Goal: Information Seeking & Learning: Check status

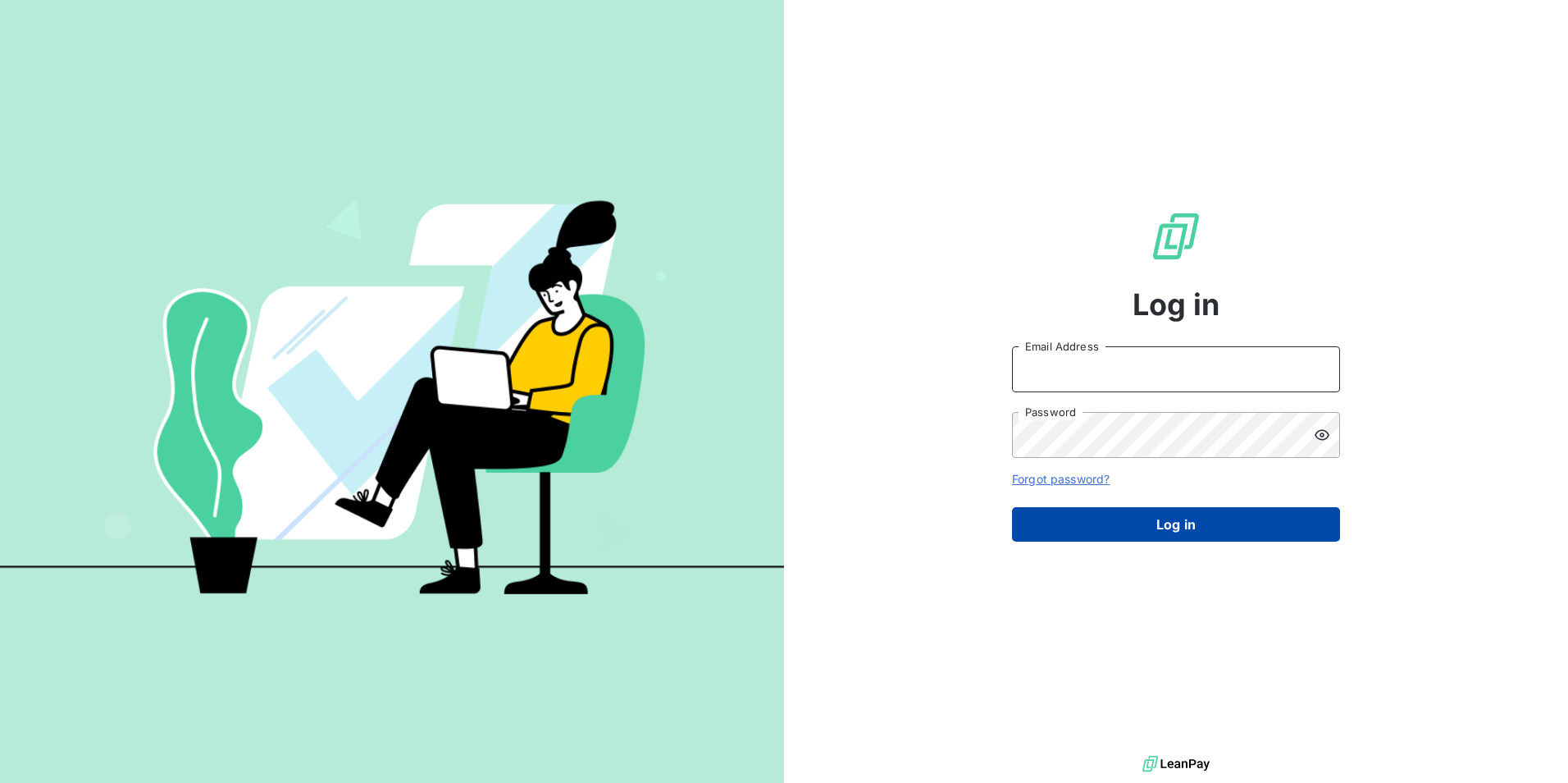
type input "[EMAIL_ADDRESS][DOMAIN_NAME]"
click at [1140, 524] on button "Log in" at bounding box center [1175, 525] width 328 height 35
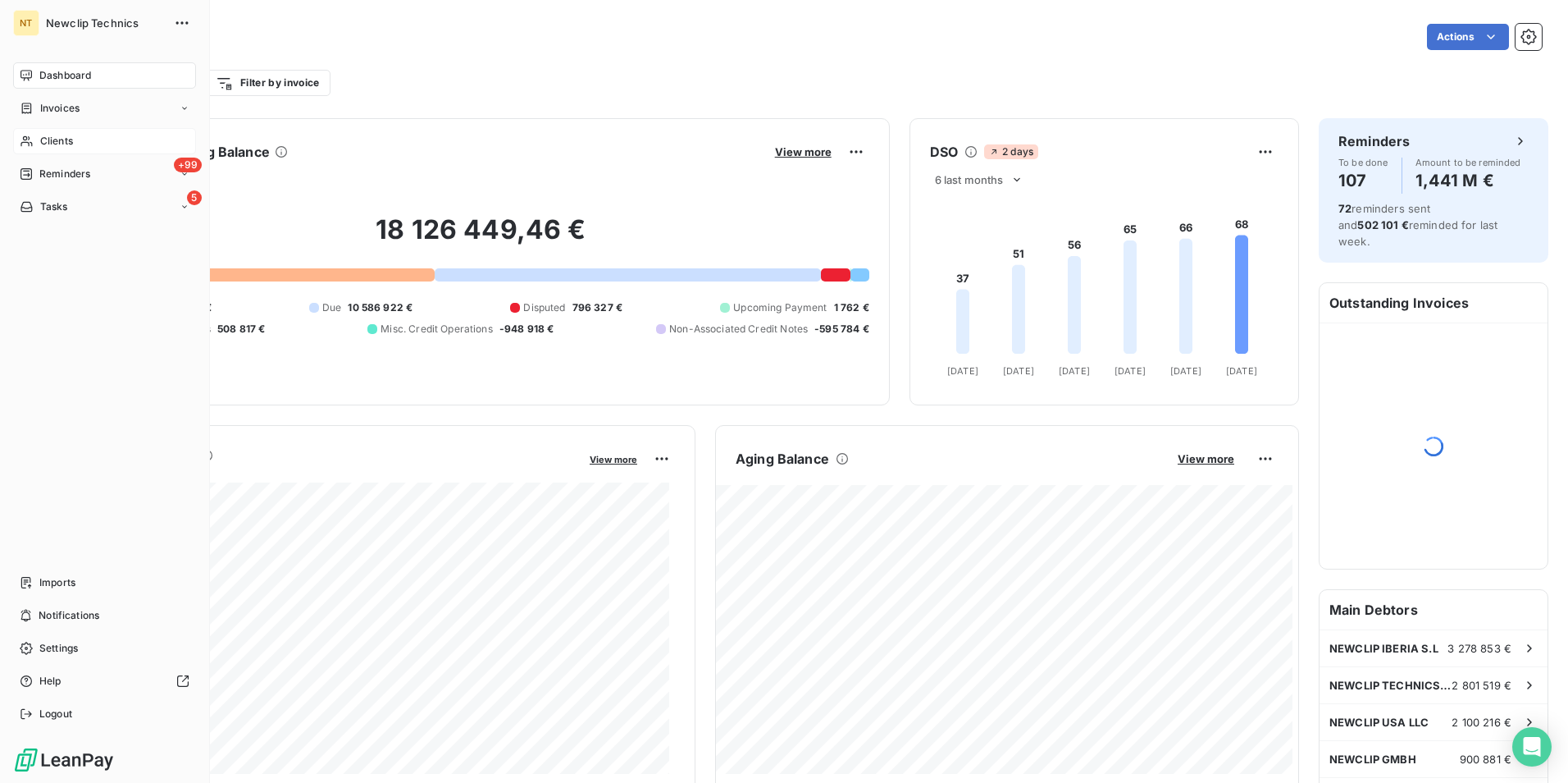
click at [69, 143] on span "Clients" at bounding box center [57, 141] width 33 height 15
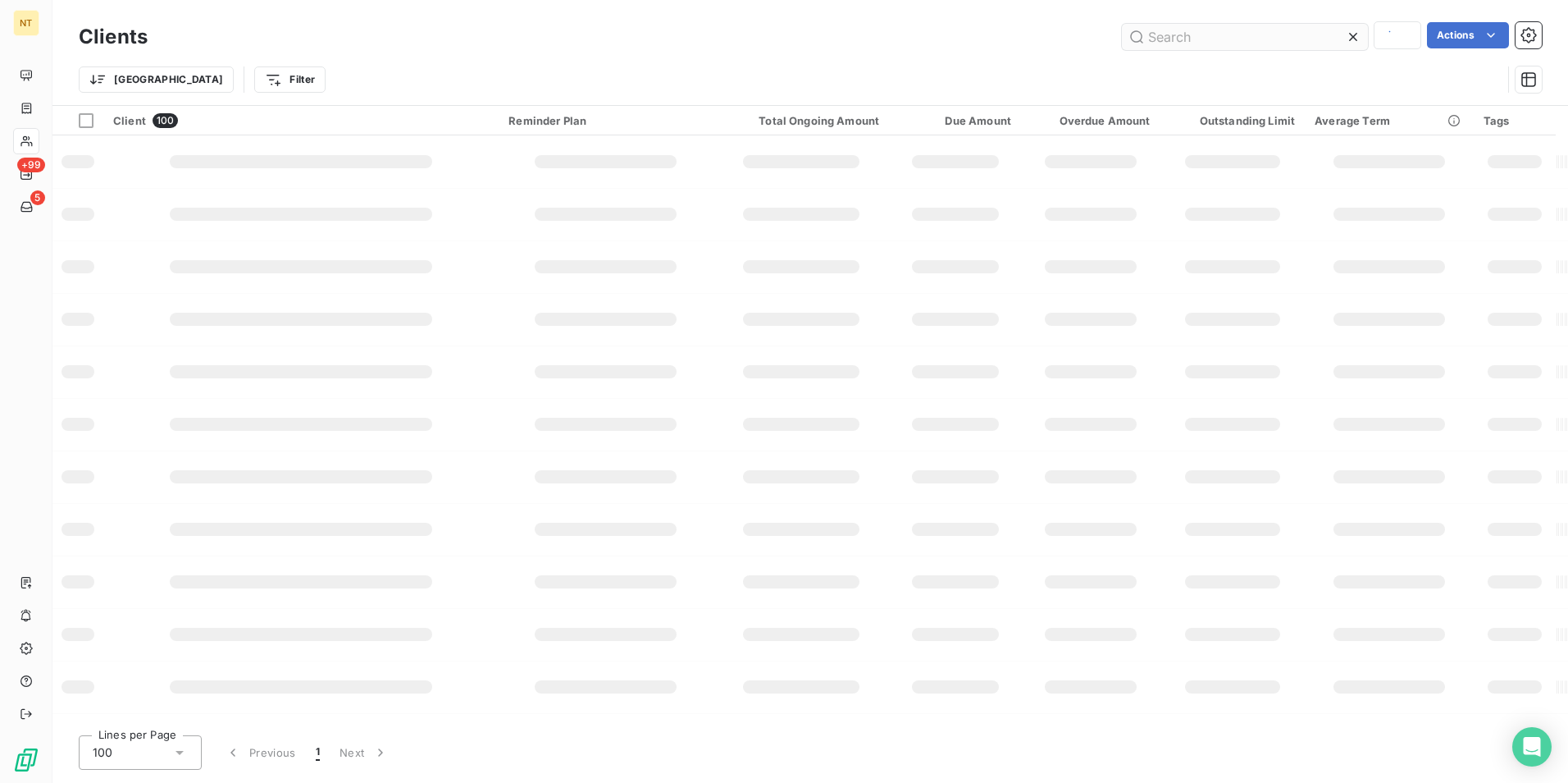
click at [1173, 44] on input "text" at bounding box center [1244, 37] width 246 height 27
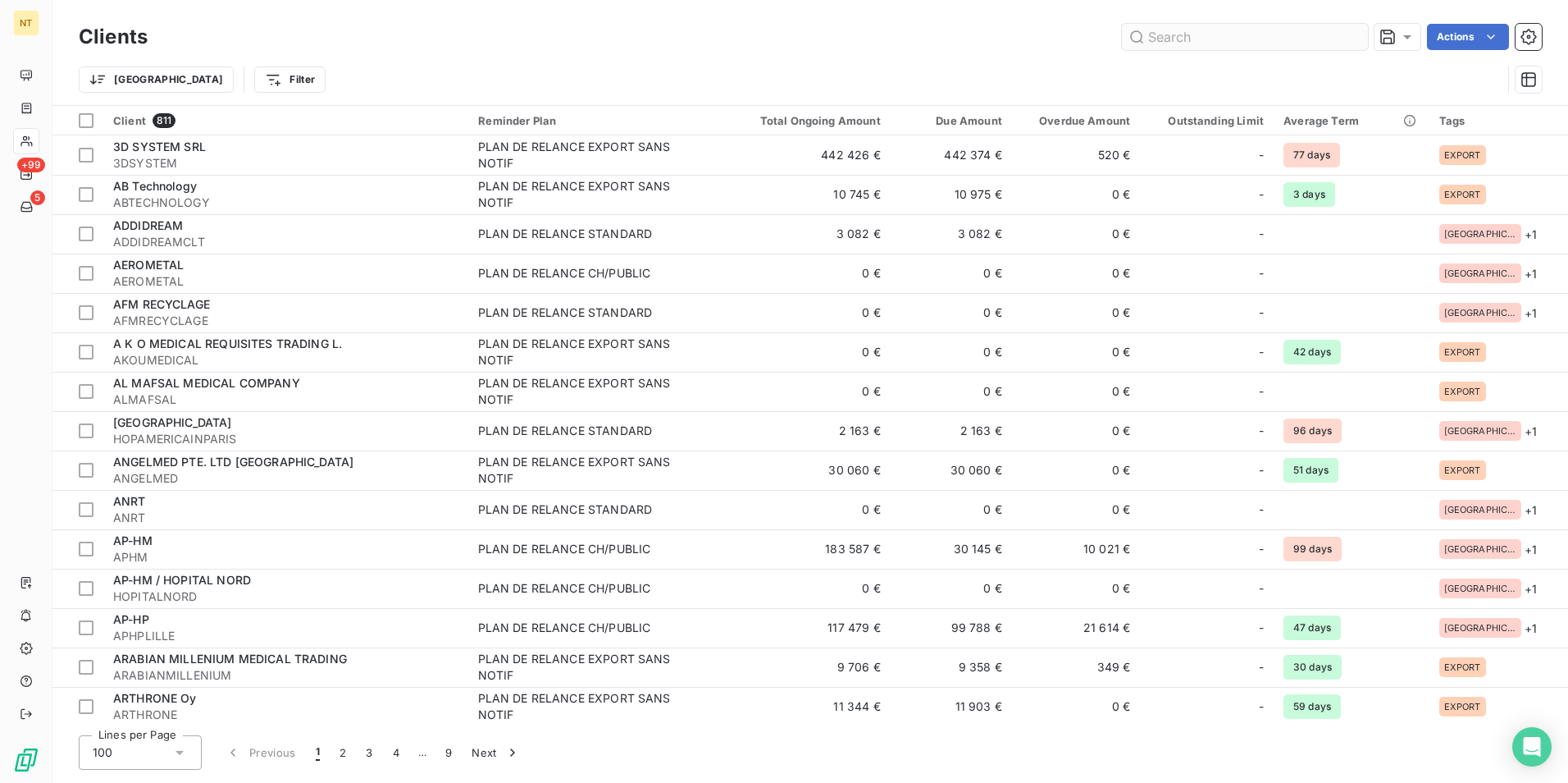
click at [1173, 34] on input "text" at bounding box center [1244, 37] width 246 height 27
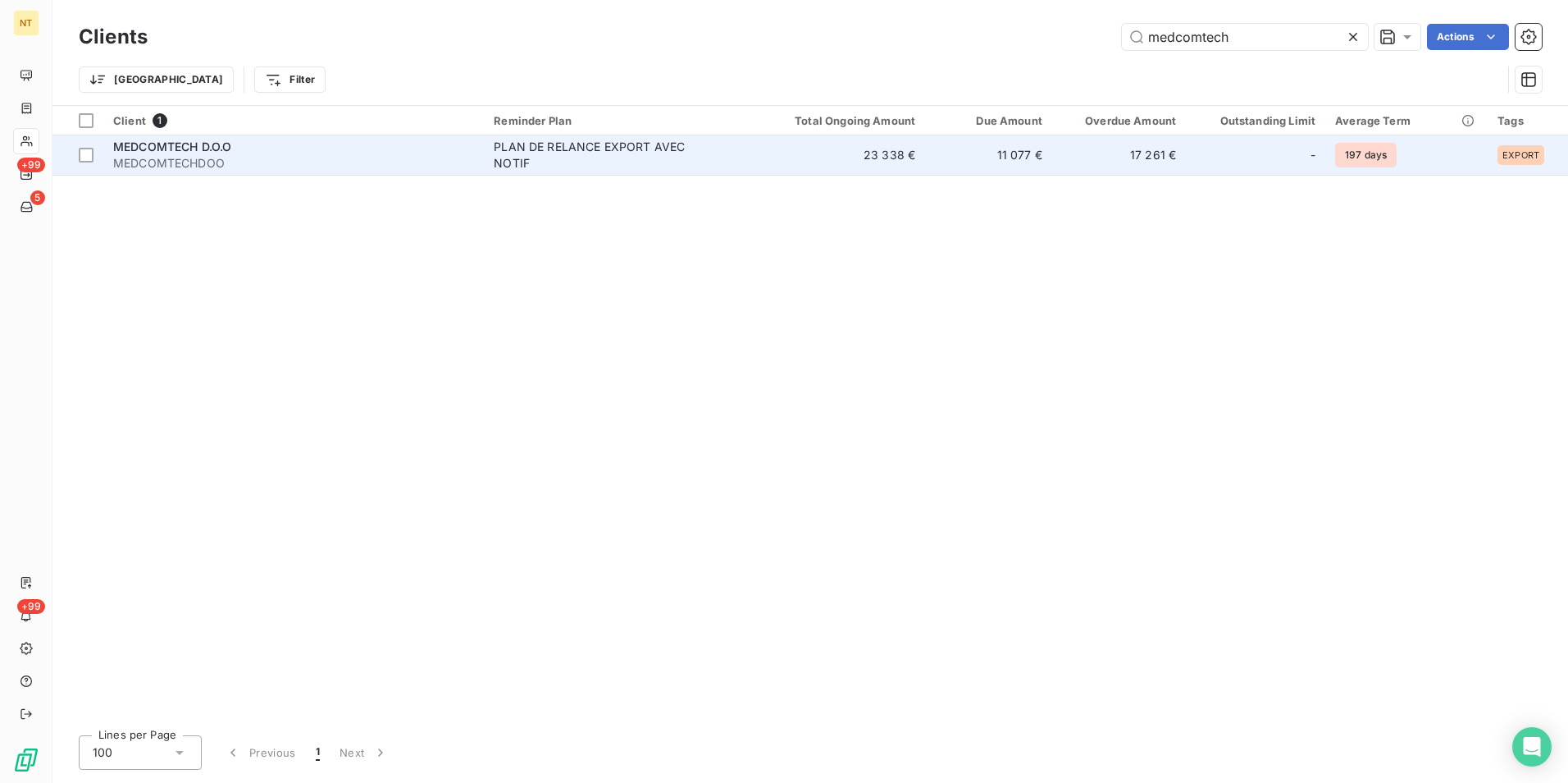
type input "medcomtech"
click at [925, 146] on td "23 338 €" at bounding box center [839, 155] width 169 height 39
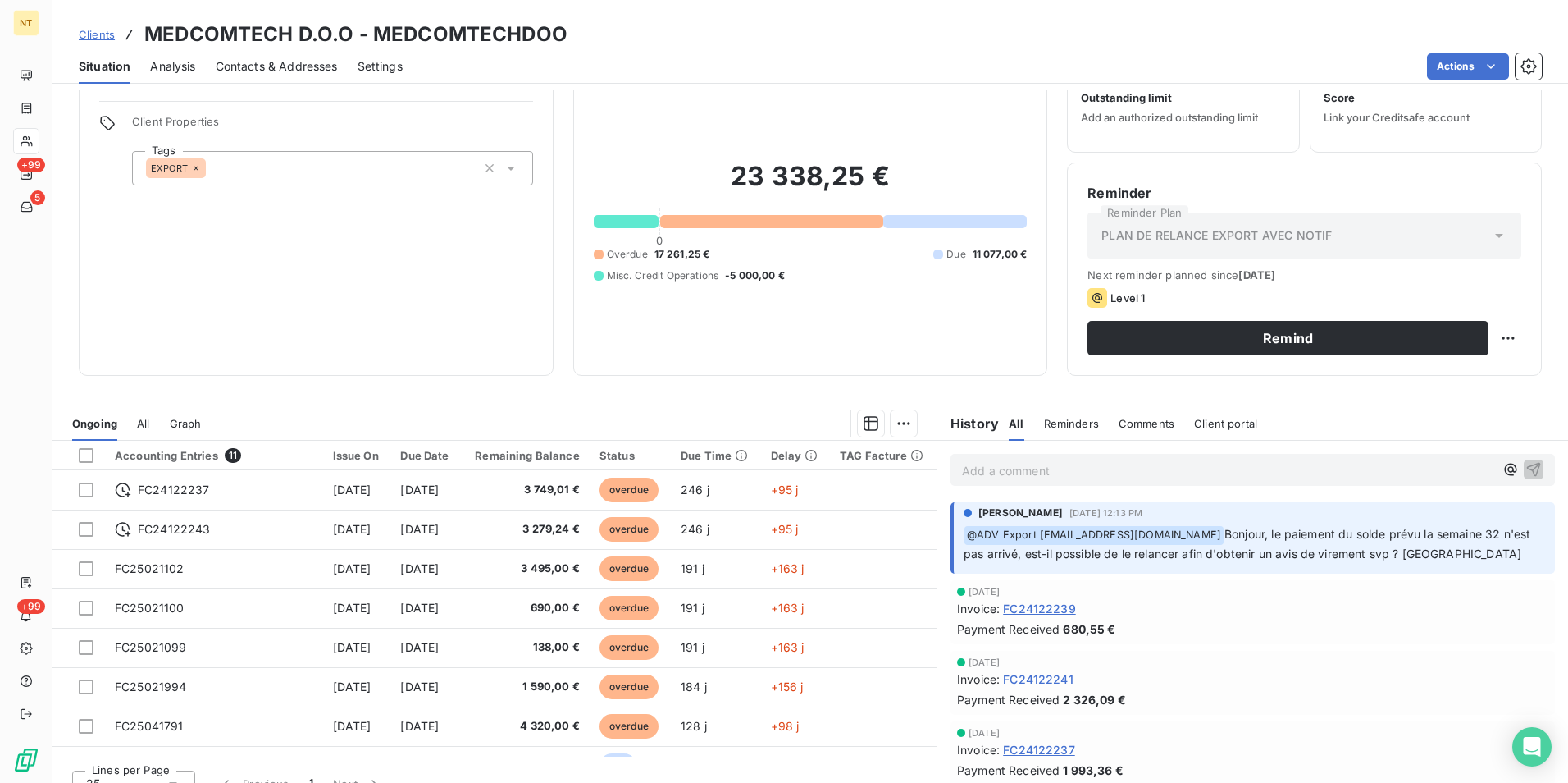
scroll to position [75, 0]
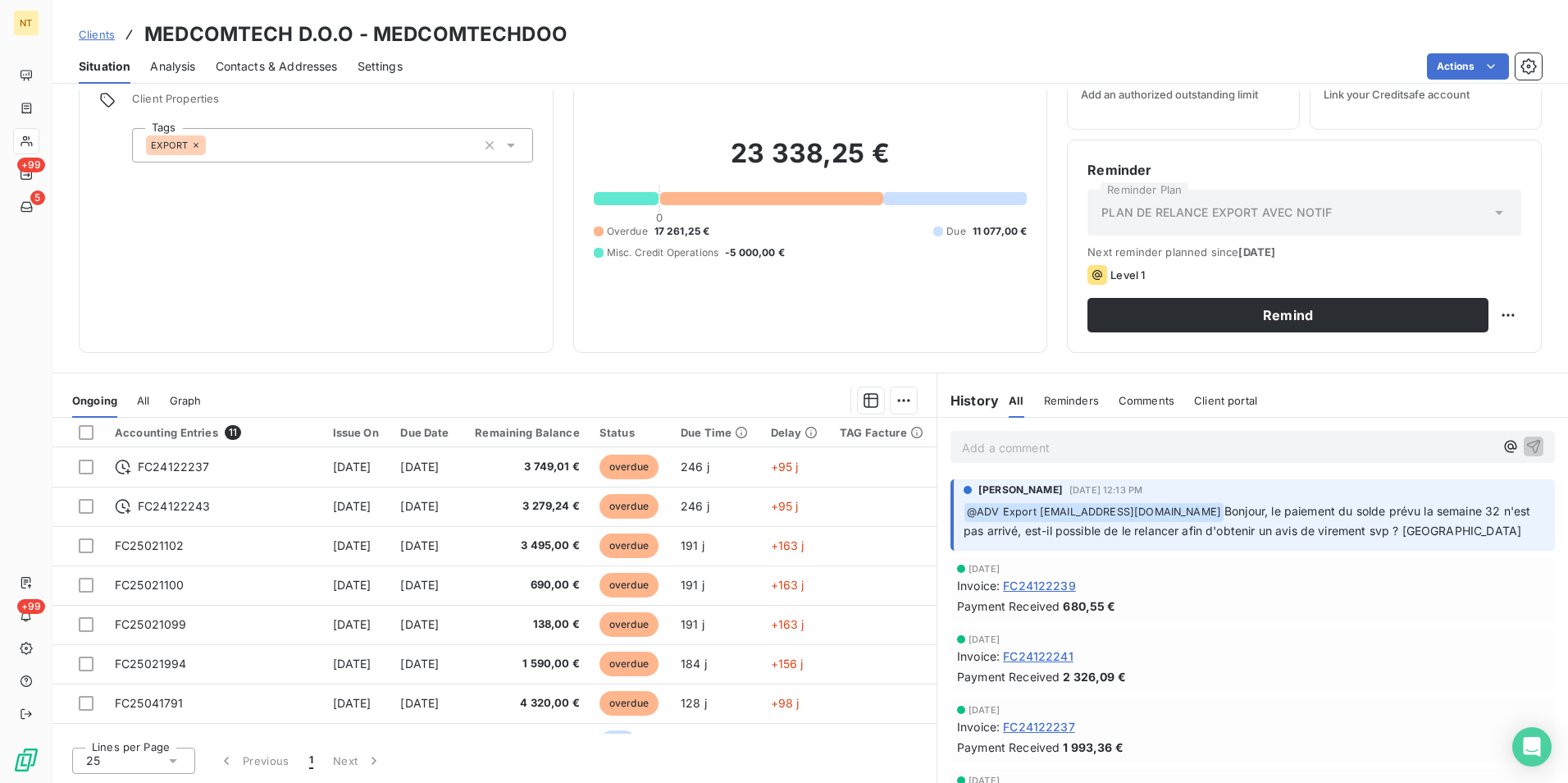
click at [993, 443] on p "Add a comment ﻿" at bounding box center [1227, 447] width 532 height 20
click at [1439, 436] on div "Bonjour à tous, message de MEDCOMTECH concernant le paiement de son encours :" at bounding box center [1252, 445] width 604 height 30
click at [1445, 447] on p "Bonjour à tous, message de MEDCOMTECH concernant le paiement de son encours :" at bounding box center [1227, 446] width 532 height 19
